Goal: Navigation & Orientation: Find specific page/section

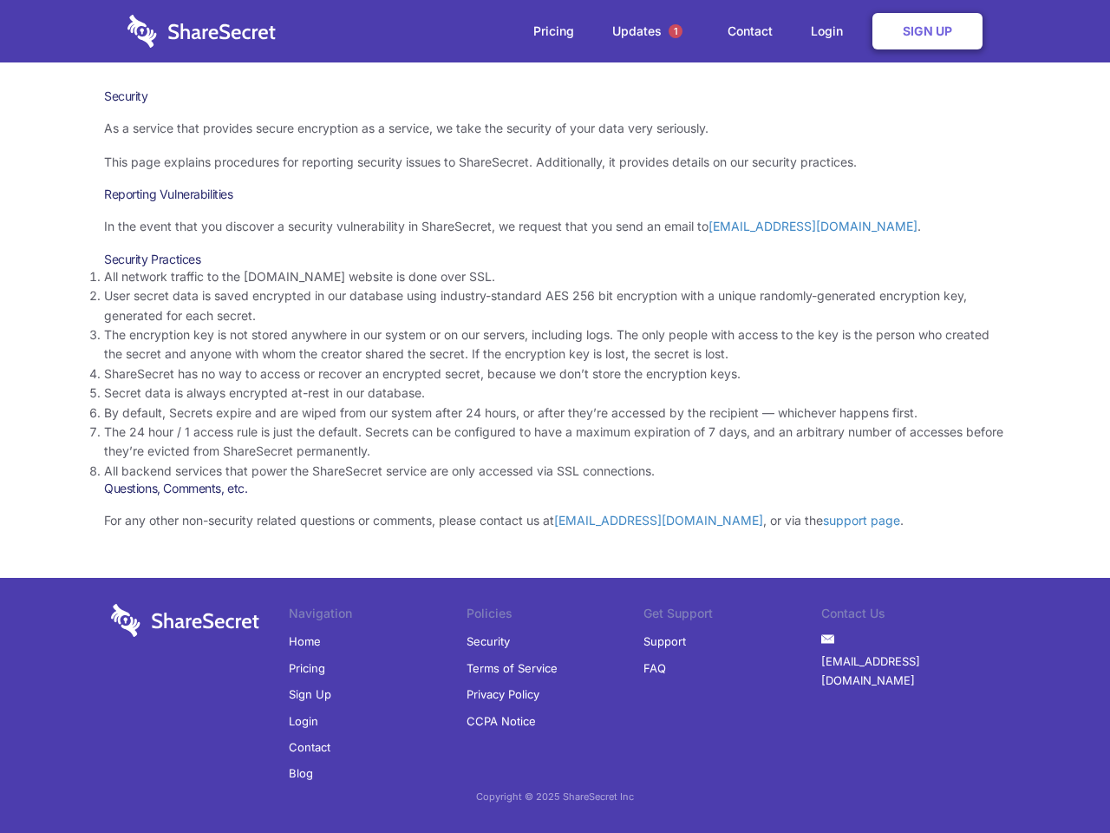
click at [555, 416] on li "By default, Secrets expire and are wiped from our system after 24 hours, or aft…" at bounding box center [555, 412] width 902 height 19
click at [676, 31] on span "1" at bounding box center [676, 31] width 14 height 14
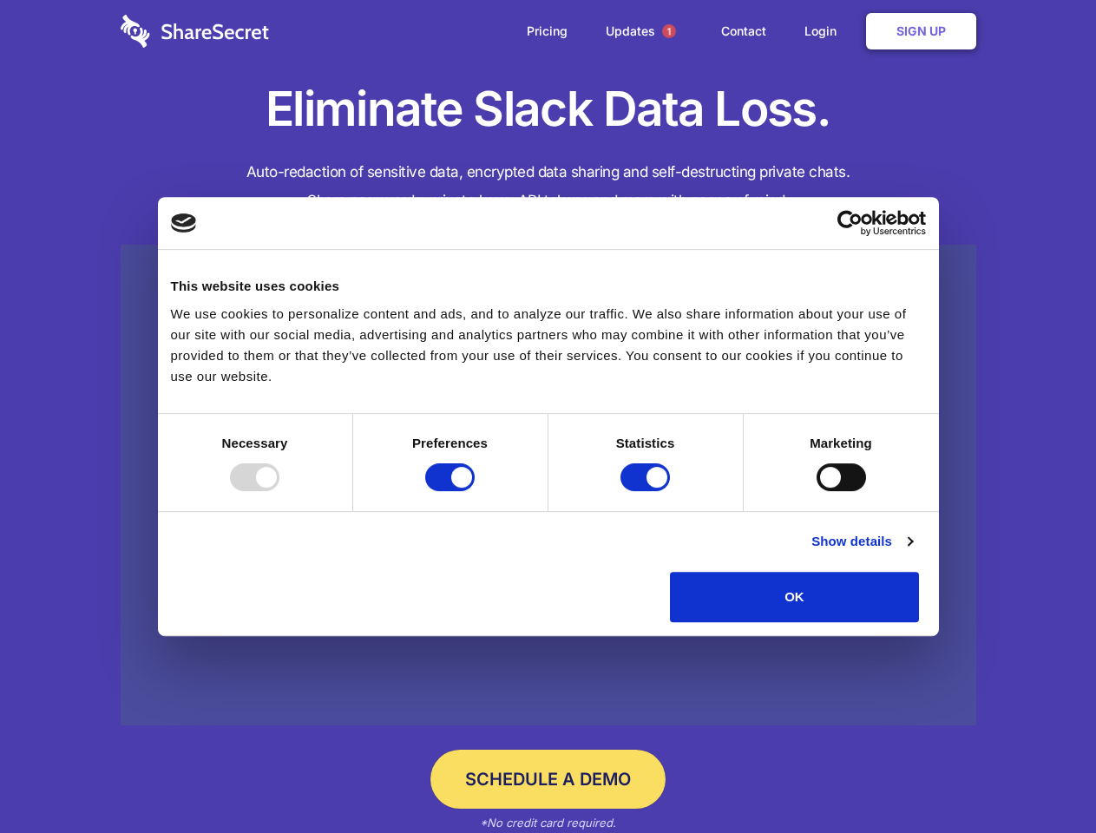
click at [279, 491] on div at bounding box center [254, 477] width 49 height 28
click at [475, 491] on input "Preferences" at bounding box center [449, 477] width 49 height 28
checkbox input "false"
click at [647, 491] on input "Statistics" at bounding box center [644, 477] width 49 height 28
checkbox input "false"
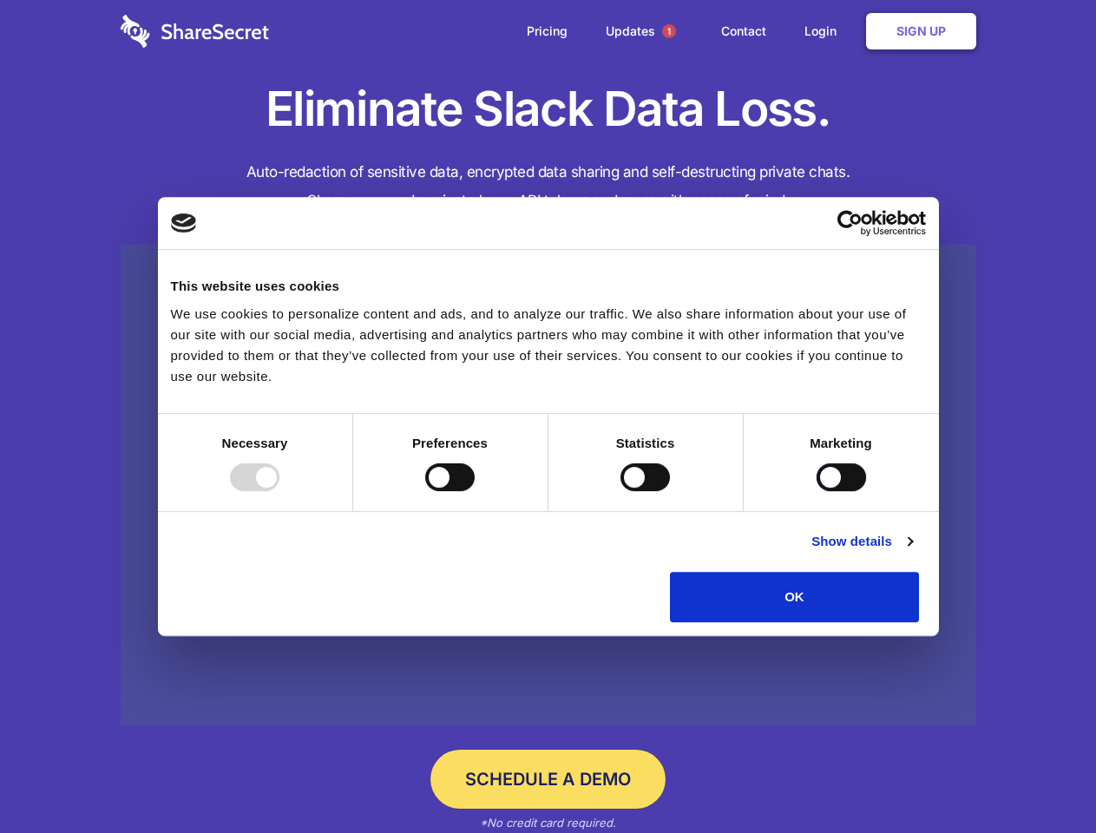
click at [816, 491] on input "Marketing" at bounding box center [840, 477] width 49 height 28
checkbox input "true"
click at [912, 552] on link "Show details" at bounding box center [861, 541] width 101 height 21
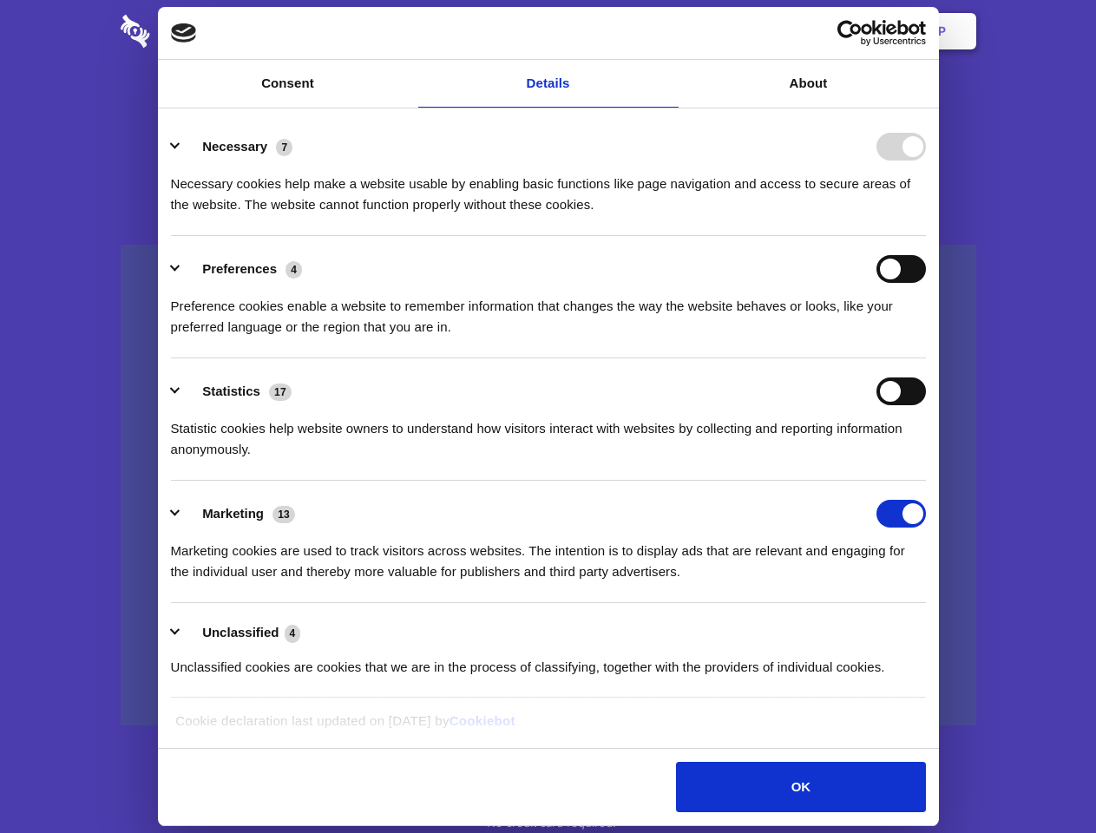
click at [926, 236] on li "Necessary 7 Necessary cookies help make a website usable by enabling basic func…" at bounding box center [548, 175] width 755 height 122
click at [668, 31] on span "1" at bounding box center [669, 31] width 14 height 14
